Goal: Transaction & Acquisition: Purchase product/service

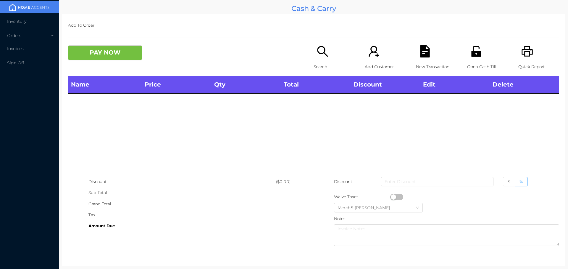
click at [330, 56] on div "Search" at bounding box center [334, 60] width 41 height 31
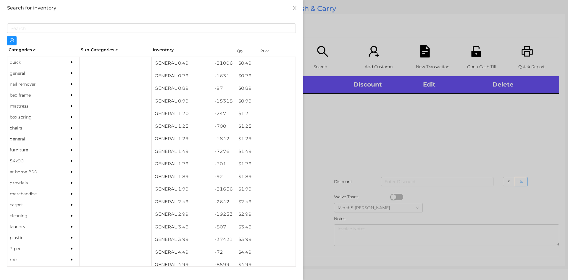
click at [54, 75] on div "general" at bounding box center [34, 73] width 54 height 11
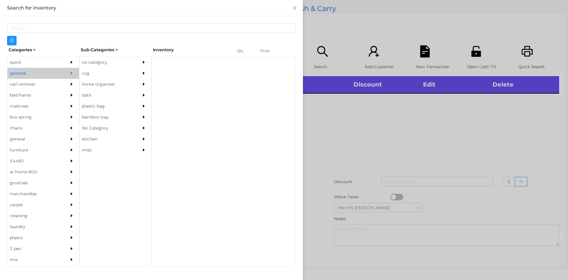
click at [142, 62] on icon "icon: caret-right" at bounding box center [144, 62] width 4 height 4
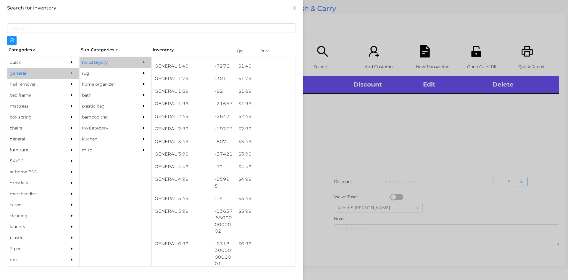
scroll to position [118, 0]
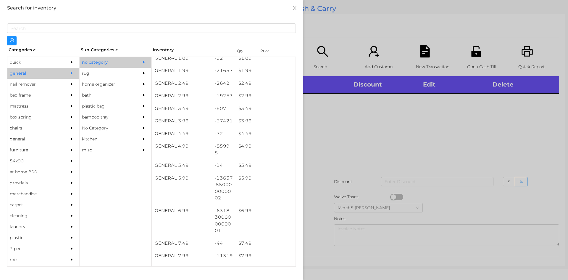
click at [541, 131] on div at bounding box center [284, 140] width 568 height 280
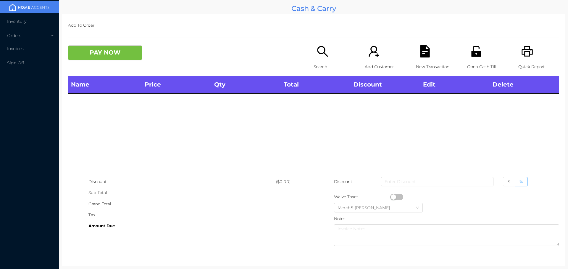
click at [326, 54] on icon "icon: search" at bounding box center [323, 51] width 12 height 12
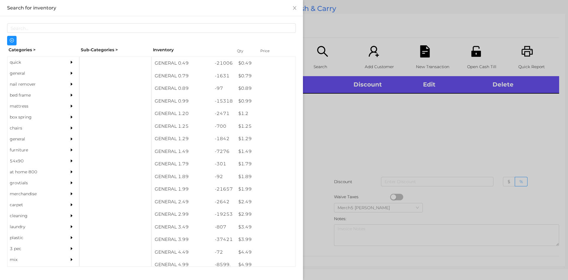
click at [56, 77] on div "general" at bounding box center [34, 73] width 54 height 11
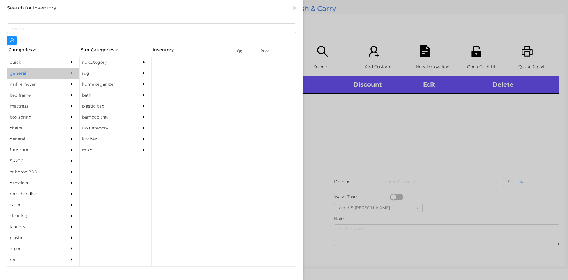
click at [108, 66] on div "no category" at bounding box center [107, 62] width 54 height 11
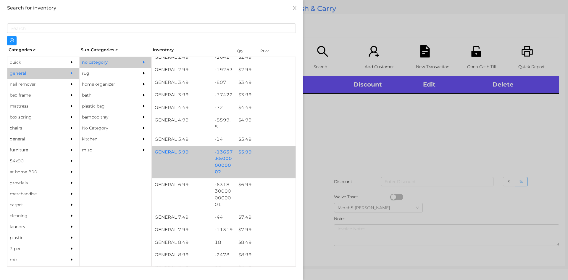
scroll to position [148, 0]
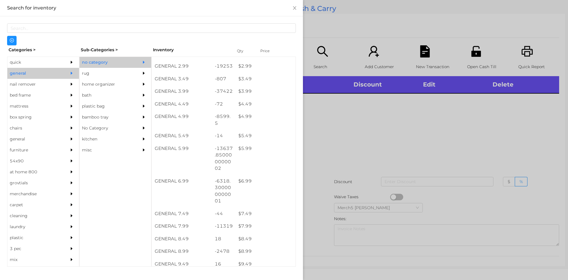
click at [345, 141] on div at bounding box center [284, 140] width 568 height 280
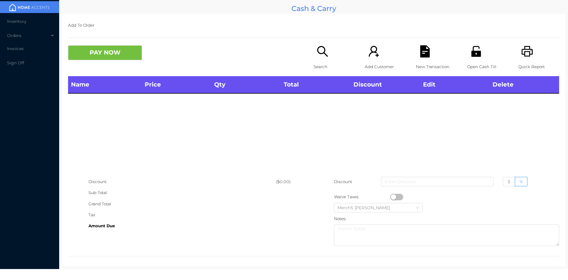
click at [323, 54] on icon "icon: search" at bounding box center [322, 51] width 11 height 11
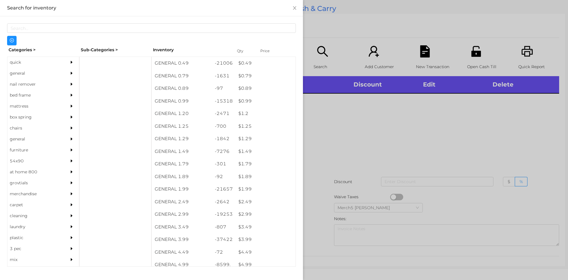
click at [71, 73] on icon "icon: caret-right" at bounding box center [72, 73] width 2 height 3
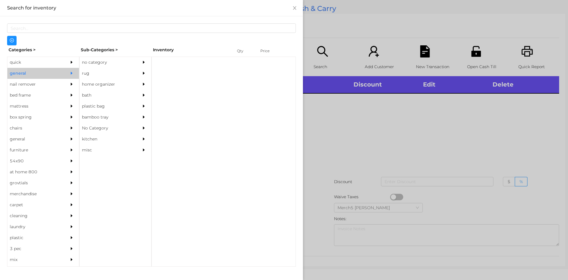
click at [129, 59] on div "no category" at bounding box center [107, 62] width 54 height 11
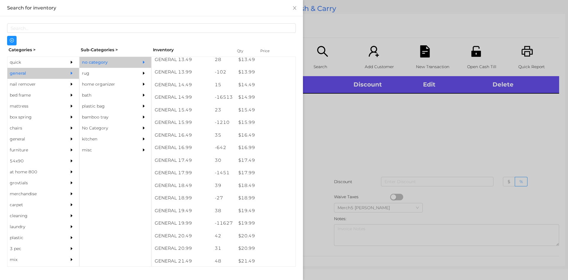
scroll to position [475, 0]
click at [351, 135] on div at bounding box center [284, 140] width 568 height 280
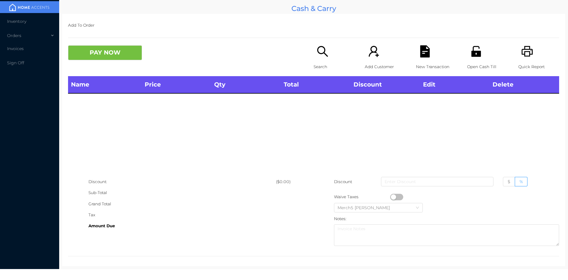
click at [321, 51] on icon "icon: search" at bounding box center [323, 51] width 12 height 12
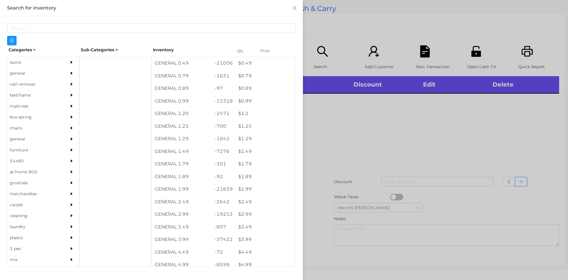
click at [59, 76] on div "general" at bounding box center [43, 73] width 72 height 11
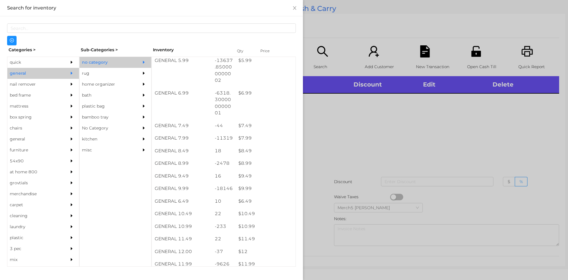
scroll to position [236, 0]
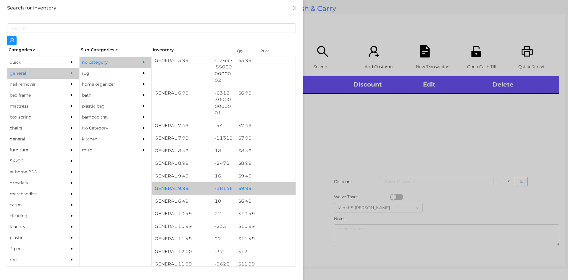
click at [263, 185] on div "$ 9.99" at bounding box center [266, 188] width 60 height 13
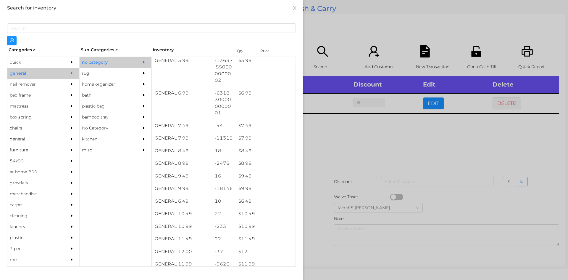
click at [387, 163] on div at bounding box center [284, 140] width 568 height 280
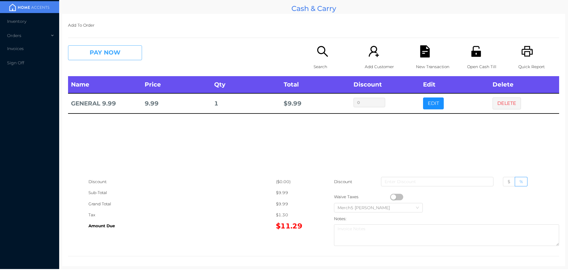
click at [133, 57] on button "PAY NOW" at bounding box center [105, 52] width 74 height 15
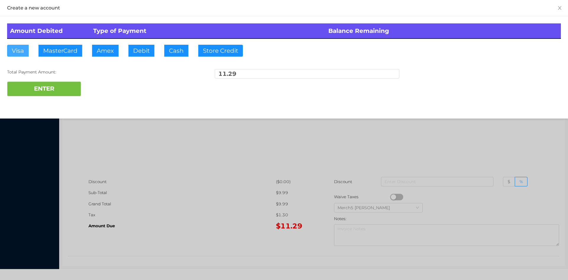
click at [22, 48] on button "Visa" at bounding box center [18, 51] width 22 height 12
click at [51, 90] on button "ENTER" at bounding box center [44, 88] width 74 height 15
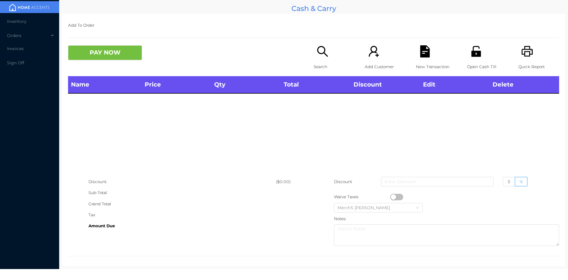
click at [320, 55] on icon "icon: search" at bounding box center [323, 51] width 12 height 12
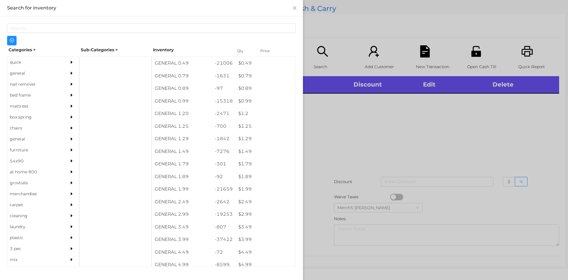
click at [423, 159] on div at bounding box center [284, 140] width 568 height 280
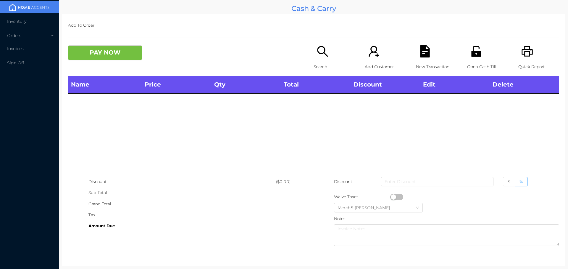
click at [524, 54] on icon "icon: printer" at bounding box center [527, 51] width 12 height 12
click at [322, 48] on icon "icon: search" at bounding box center [322, 51] width 11 height 11
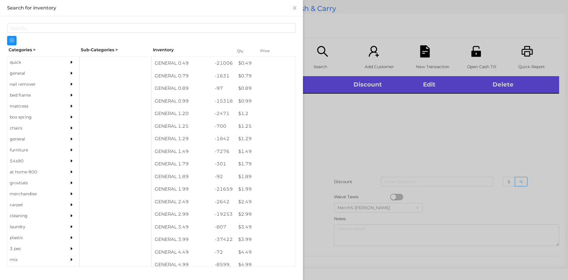
click at [340, 117] on div at bounding box center [284, 140] width 568 height 280
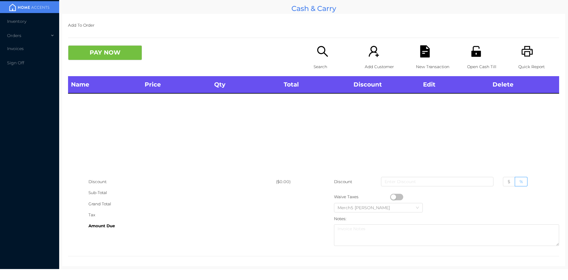
click at [317, 62] on p "Search" at bounding box center [334, 66] width 41 height 11
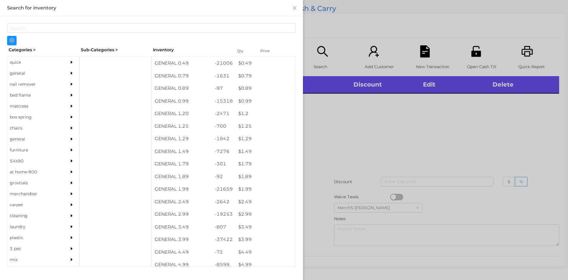
click at [51, 67] on div "quick" at bounding box center [34, 62] width 54 height 11
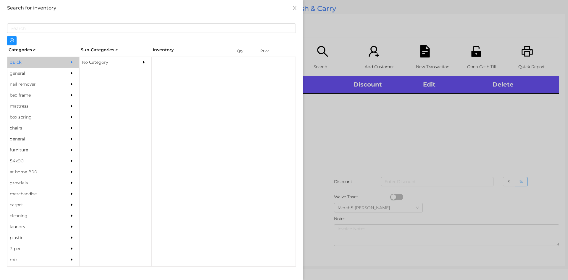
click at [49, 76] on div "general" at bounding box center [34, 73] width 54 height 11
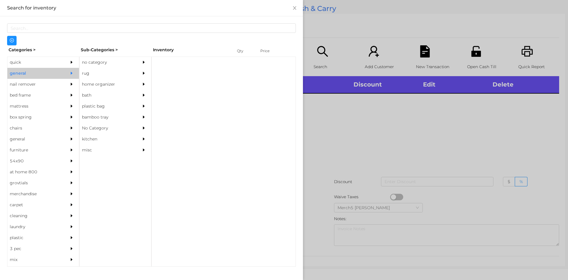
click at [131, 63] on div "no category" at bounding box center [107, 62] width 54 height 11
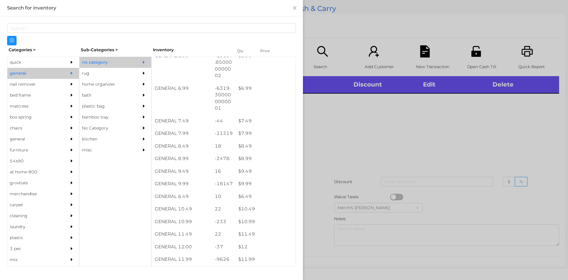
scroll to position [296, 0]
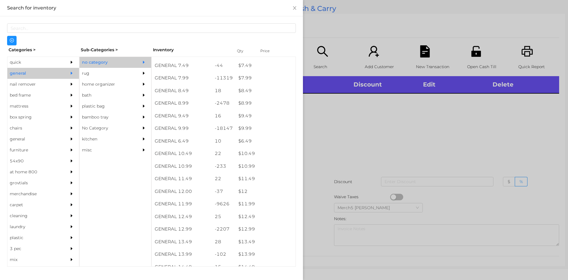
click at [325, 123] on div at bounding box center [284, 140] width 568 height 280
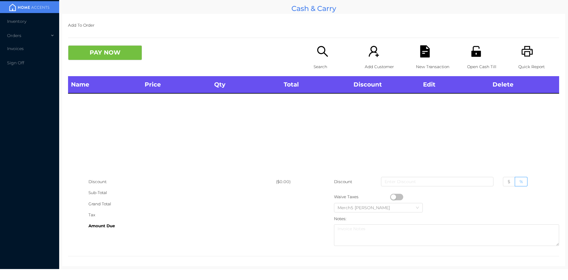
click at [324, 53] on icon "icon: search" at bounding box center [323, 51] width 12 height 12
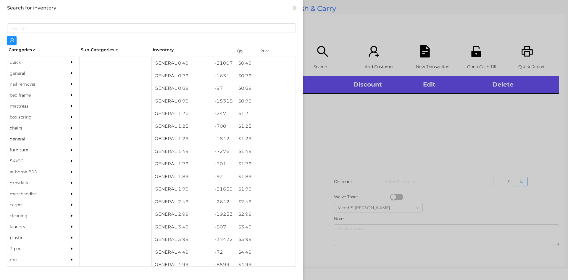
click at [56, 74] on div "general" at bounding box center [34, 73] width 54 height 11
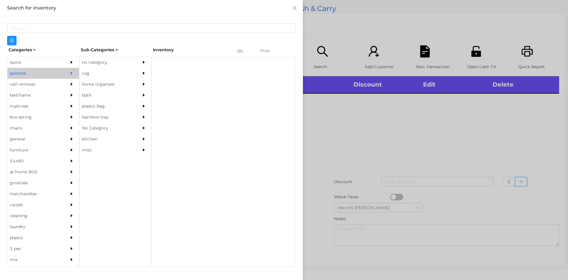
click at [133, 64] on div "no category" at bounding box center [116, 62] width 72 height 11
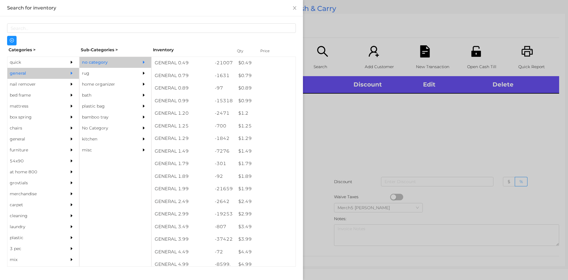
scroll to position [0, 0]
click at [435, 138] on div at bounding box center [284, 140] width 568 height 280
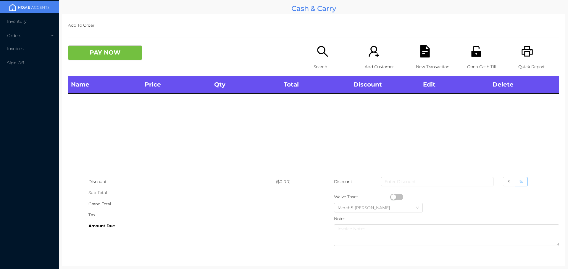
click at [319, 58] on div "Search" at bounding box center [334, 60] width 41 height 31
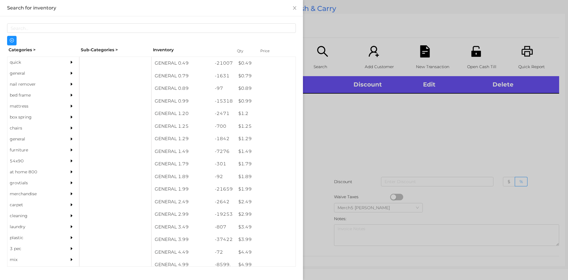
click at [27, 73] on div "general" at bounding box center [34, 73] width 54 height 11
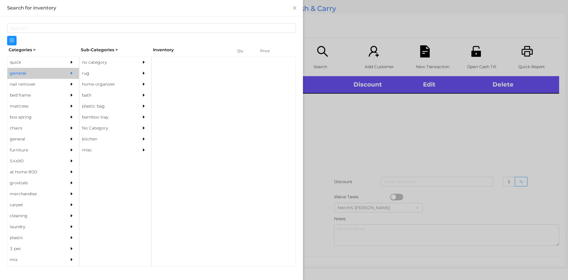
click at [148, 59] on div at bounding box center [145, 62] width 12 height 11
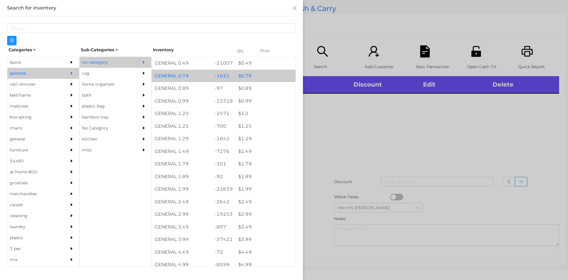
scroll to position [178, 0]
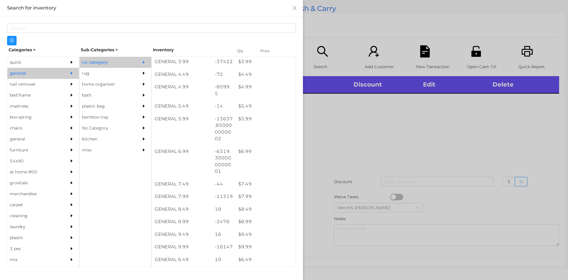
click at [366, 106] on div at bounding box center [284, 140] width 568 height 280
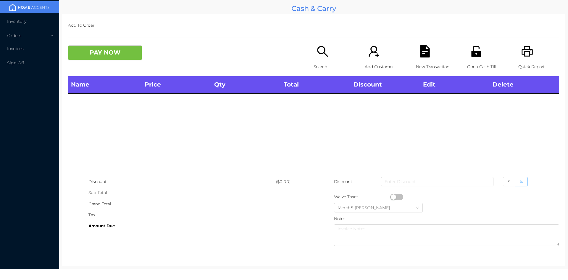
click at [476, 51] on icon "icon: unlock" at bounding box center [476, 51] width 12 height 12
click at [317, 49] on icon "icon: search" at bounding box center [323, 51] width 12 height 12
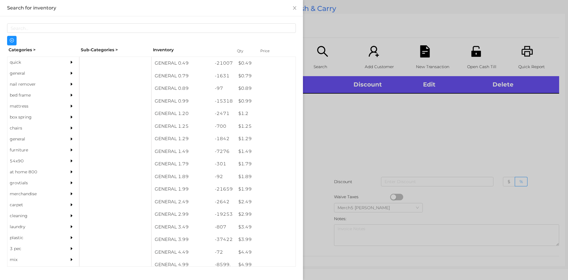
click at [381, 103] on div at bounding box center [284, 140] width 568 height 280
